Goal: Navigation & Orientation: Go to known website

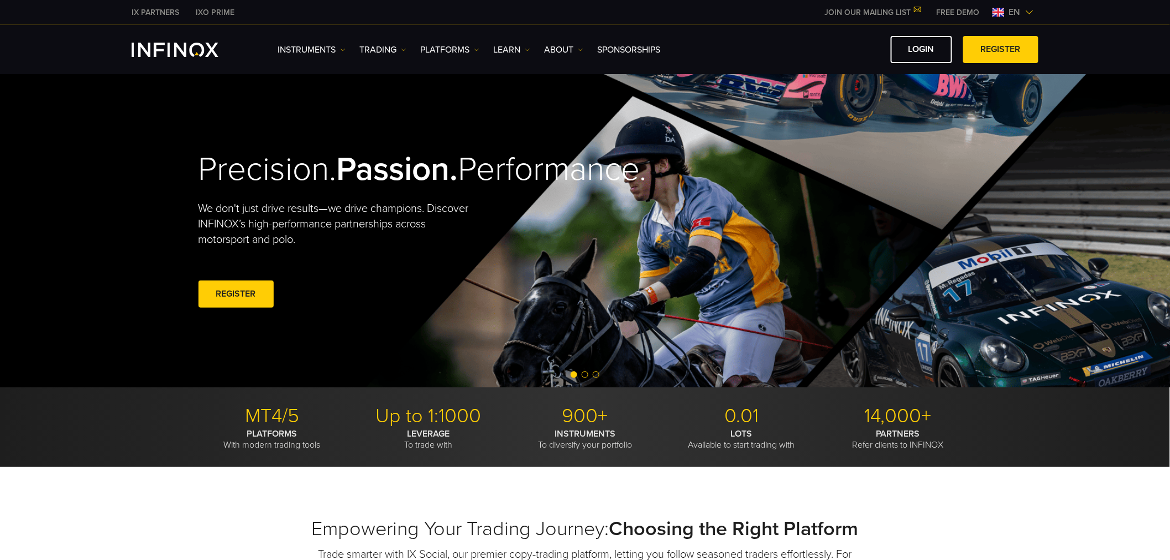
drag, startPoint x: 0, startPoint y: 0, endPoint x: 1029, endPoint y: 12, distance: 1028.6
click at [1029, 12] on img at bounding box center [1029, 12] width 9 height 9
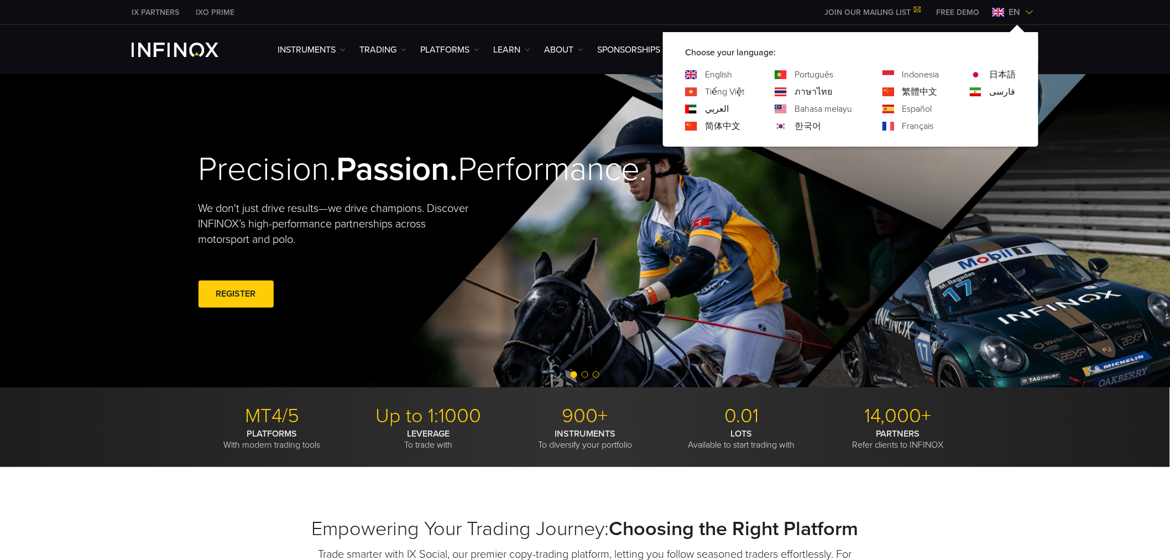
click at [787, 74] on div "Português" at bounding box center [813, 74] width 77 height 13
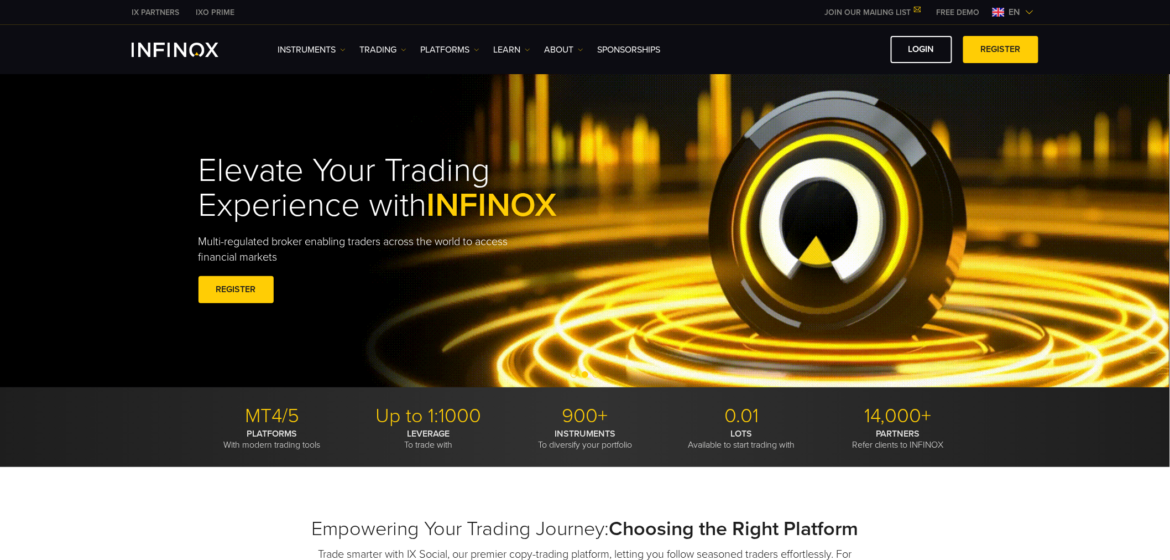
click at [1012, 10] on span "en" at bounding box center [1015, 12] width 20 height 13
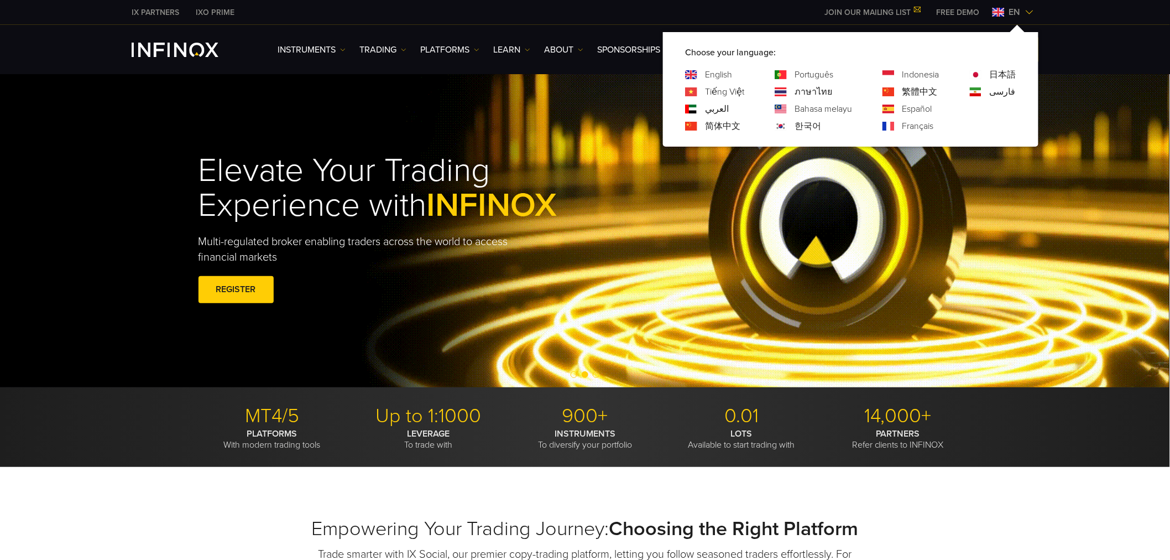
click at [799, 73] on link "Português" at bounding box center [814, 74] width 39 height 13
